Goal: Transaction & Acquisition: Subscribe to service/newsletter

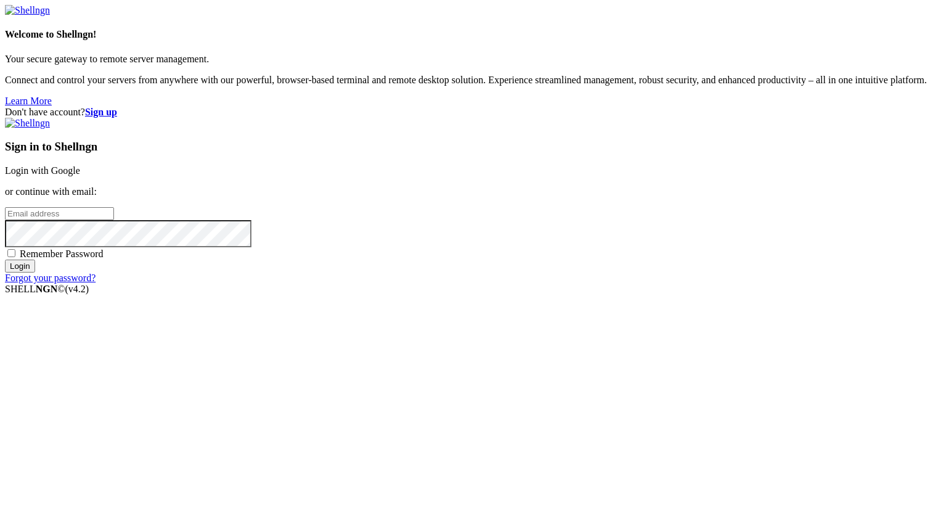
click at [114, 220] on input "email" at bounding box center [59, 213] width 109 height 13
paste input "[EMAIL_ADDRESS][DOMAIN_NAME]"
type input "[EMAIL_ADDRESS][DOMAIN_NAME]"
click at [571, 283] on div "Sign in to Shellngn Login with Google or continue with email: [EMAIL_ADDRESS][D…" at bounding box center [470, 201] width 931 height 166
click at [35, 272] on input "Login" at bounding box center [20, 265] width 30 height 13
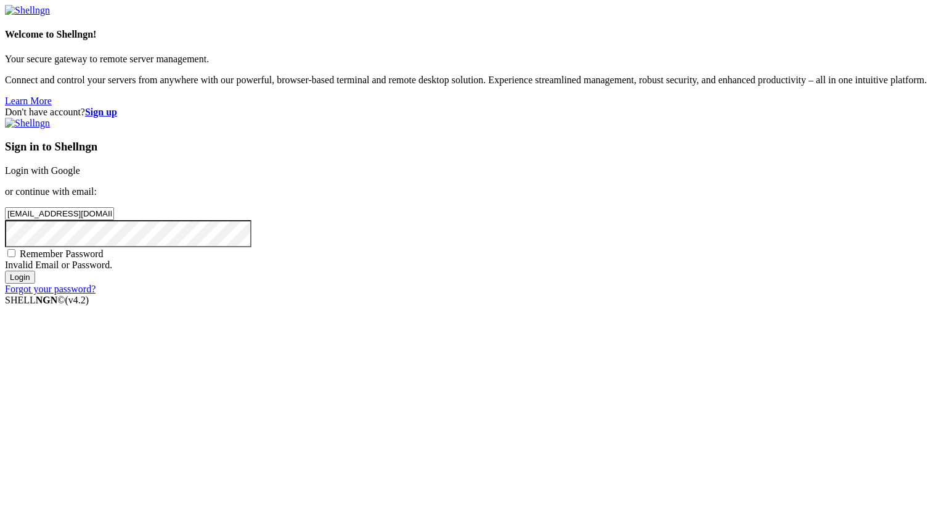
click at [35, 283] on input "Login" at bounding box center [20, 276] width 30 height 13
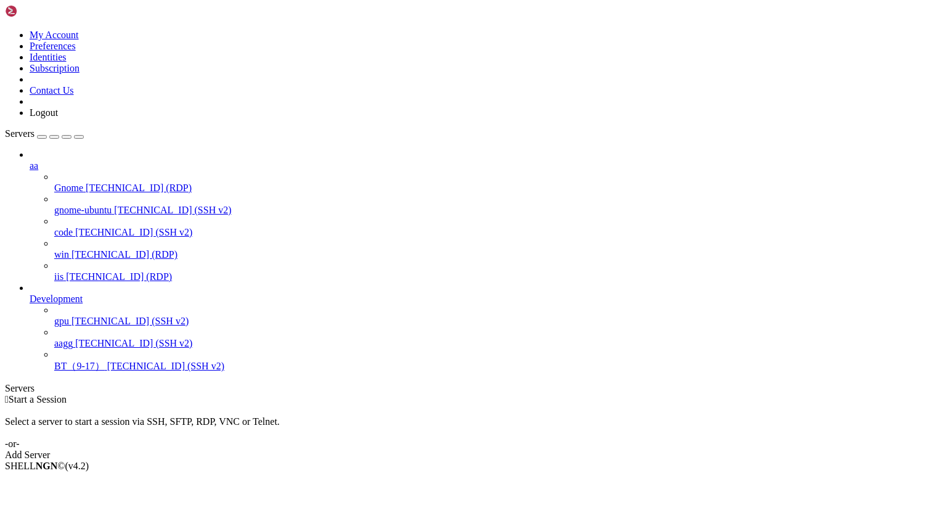
click at [5, 30] on icon at bounding box center [5, 30] width 0 height 0
click at [79, 73] on link "Subscription" at bounding box center [55, 68] width 50 height 10
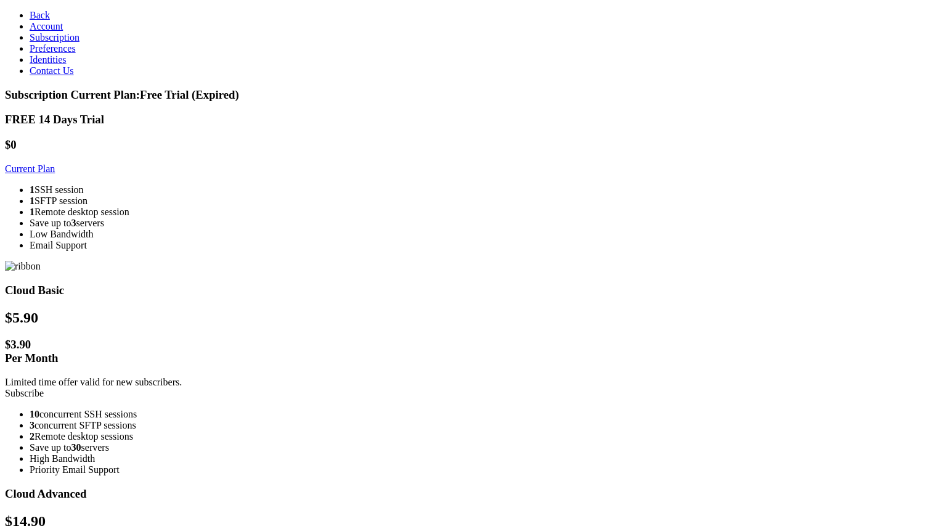
click at [44, 388] on link "Subscribe" at bounding box center [24, 393] width 39 height 10
click at [54, 54] on span "Preferences" at bounding box center [53, 48] width 46 height 10
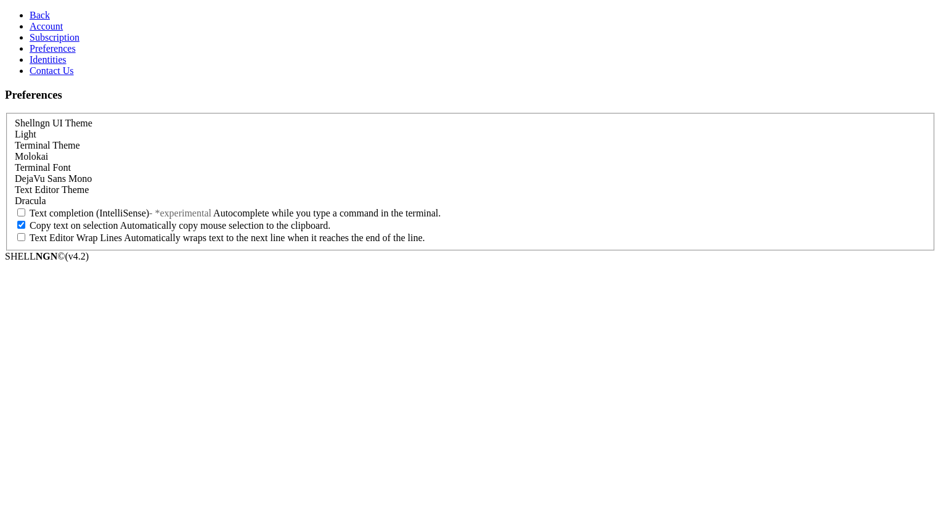
click at [50, 43] on link "Subscription" at bounding box center [55, 37] width 50 height 10
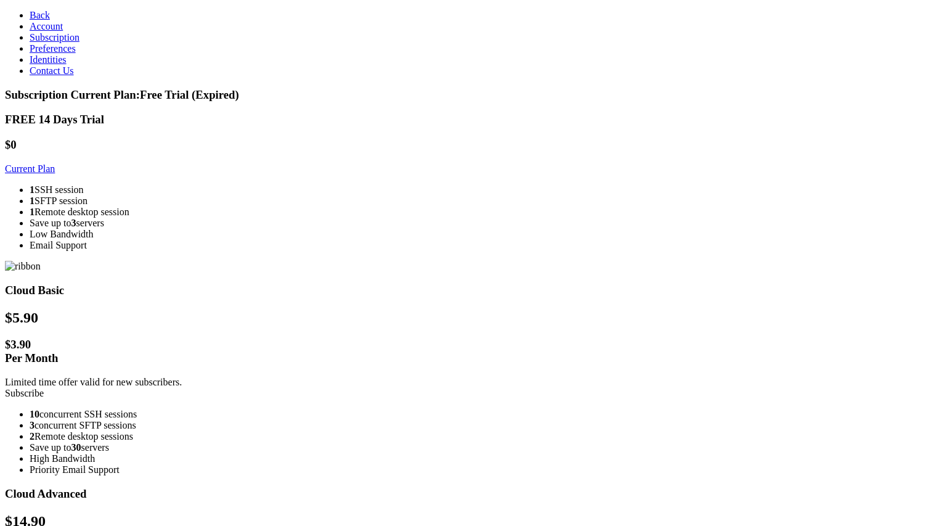
click at [51, 31] on span "Account" at bounding box center [46, 26] width 33 height 10
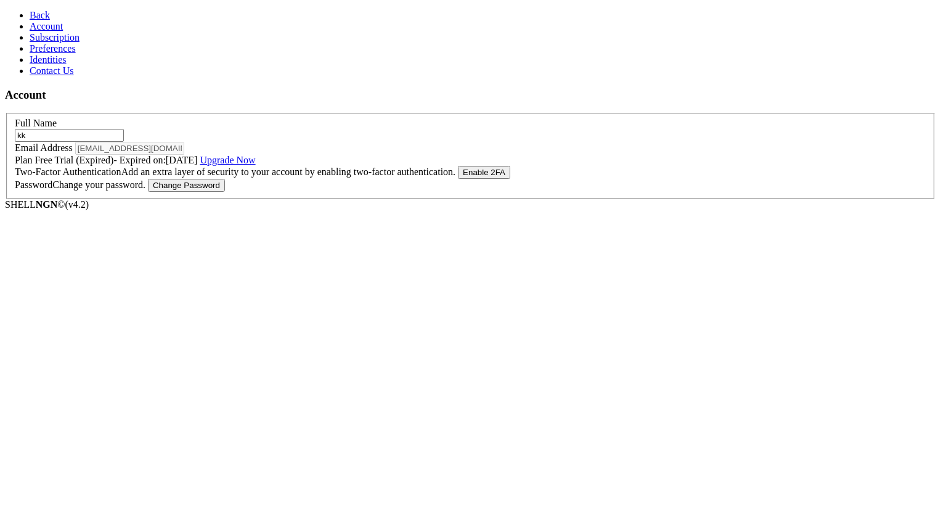
click at [55, 65] on span "Identities" at bounding box center [48, 59] width 37 height 10
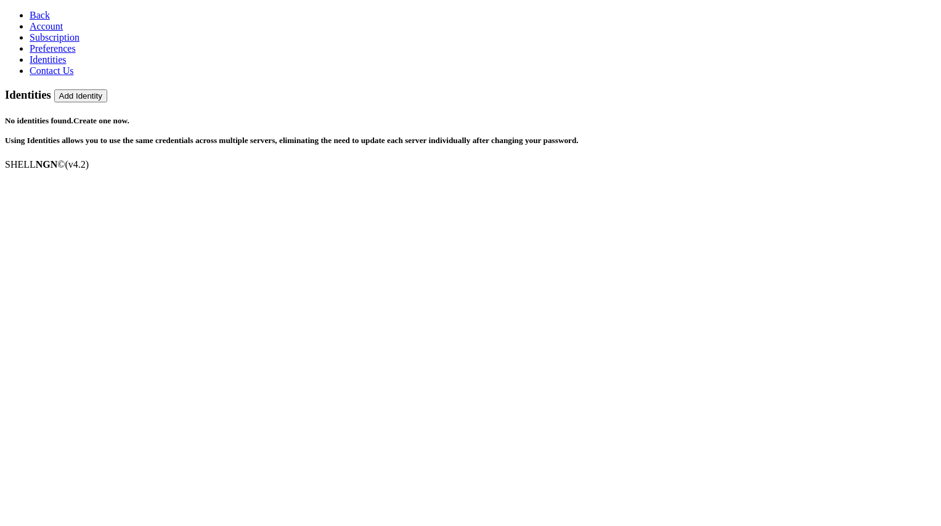
click at [51, 76] on span "Contact Us" at bounding box center [52, 70] width 44 height 10
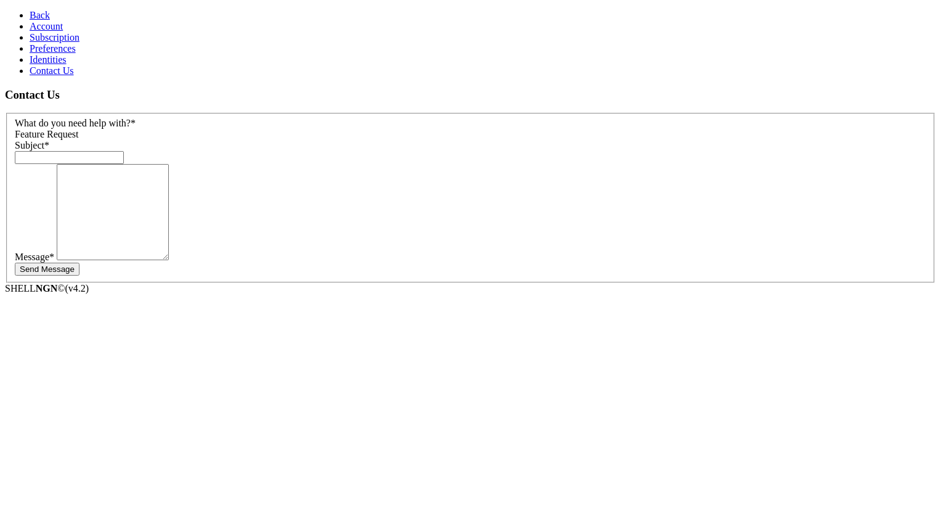
click at [56, 54] on link "Preferences" at bounding box center [53, 48] width 46 height 10
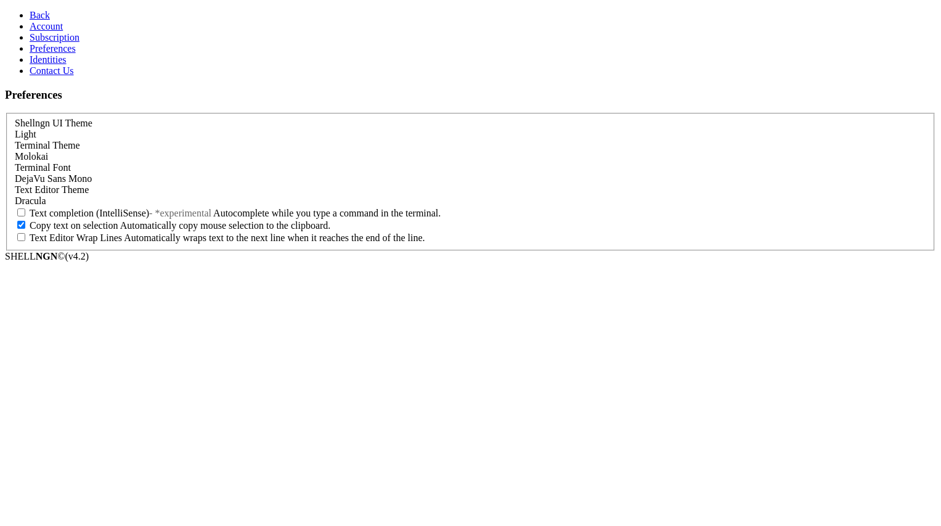
click at [44, 43] on span "Subscription" at bounding box center [55, 37] width 50 height 10
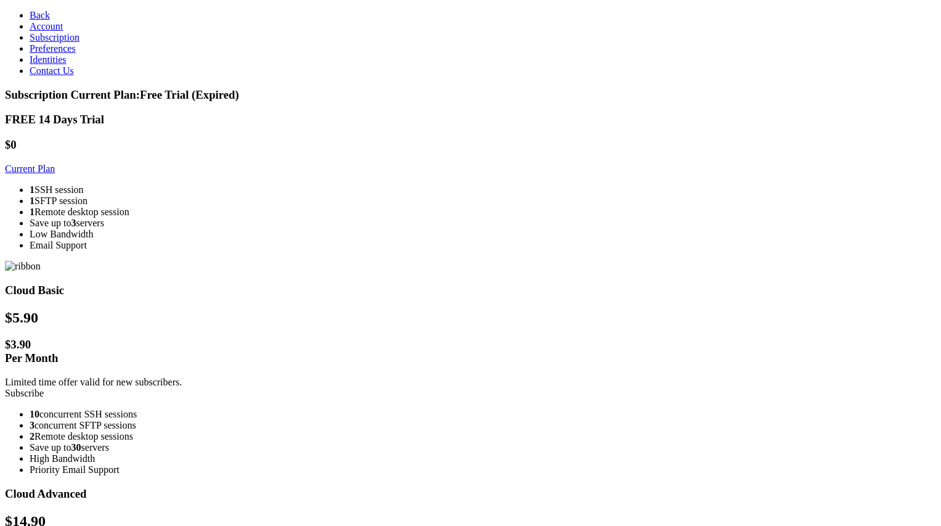
click at [44, 388] on link "Subscribe" at bounding box center [24, 393] width 39 height 10
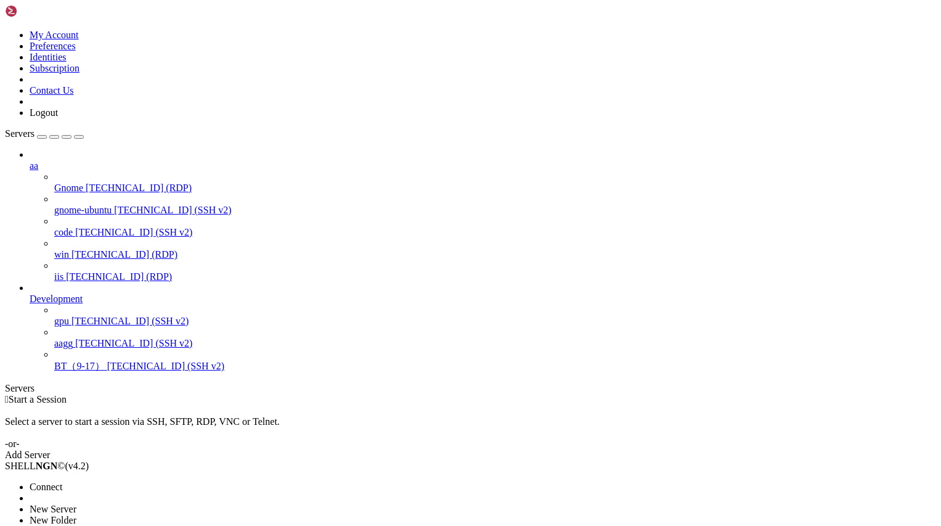
click at [76, 503] on span "New Server" at bounding box center [53, 508] width 47 height 10
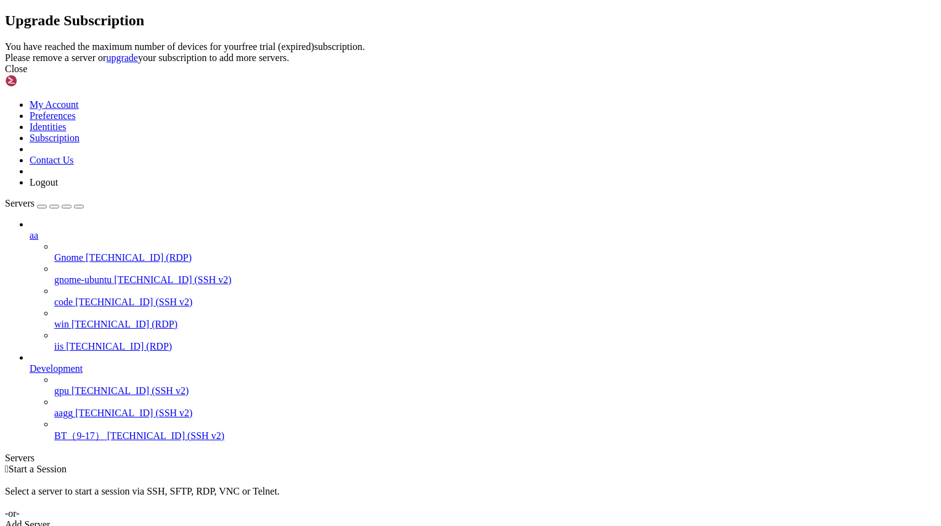
click at [614, 75] on div "Close" at bounding box center [470, 68] width 931 height 11
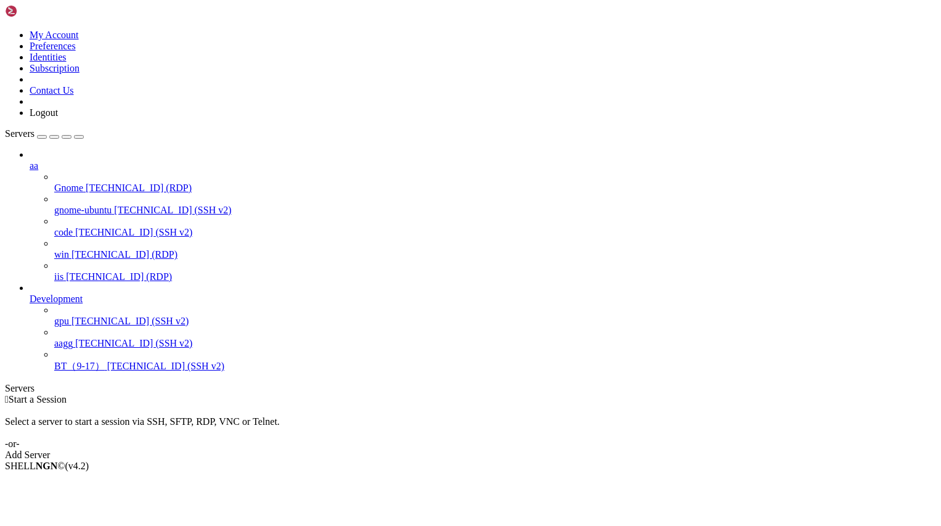
click at [97, 373] on div "aa Gnome 45.77.8.6 (RDP) gnome-ubuntu 45.77.8.6 (SSH v2) code 45.76.249.61 (SSH…" at bounding box center [470, 261] width 931 height 224
